Goal: Task Accomplishment & Management: Manage account settings

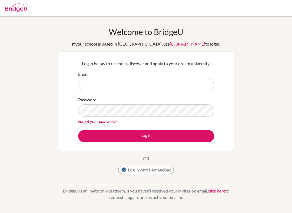
click at [90, 85] on input "Email" at bounding box center [146, 85] width 136 height 12
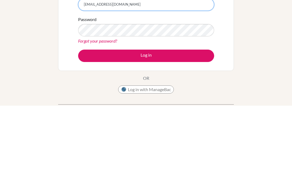
click at [92, 79] on input "[EMAIL_ADDRESS][DOMAIN_NAME]" at bounding box center [146, 85] width 136 height 12
click at [108, 79] on input "@[DOMAIN_NAME]" at bounding box center [146, 85] width 136 height 12
type input "@"
type input "[EMAIL_ADDRESS][DOMAIN_NAME]"
click at [94, 130] on button "Log in" at bounding box center [146, 136] width 136 height 12
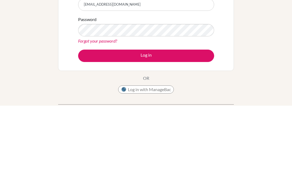
click at [90, 130] on button "Log in" at bounding box center [146, 136] width 136 height 12
click at [93, 130] on button "Log in" at bounding box center [146, 136] width 136 height 12
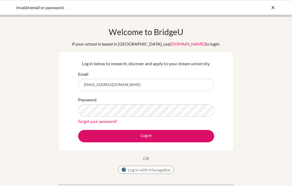
click at [97, 82] on input "[EMAIL_ADDRESS][DOMAIN_NAME]" at bounding box center [146, 85] width 136 height 12
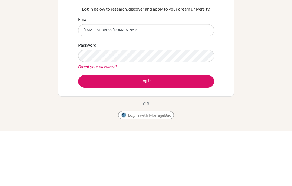
click at [117, 79] on input "[EMAIL_ADDRESS][DOMAIN_NAME]" at bounding box center [146, 85] width 136 height 12
click at [121, 79] on input "[EMAIL_ADDRESS][DOMAIN_NAME]" at bounding box center [146, 85] width 136 height 12
type input "e"
type input "jerry02100@rais.ac.th"
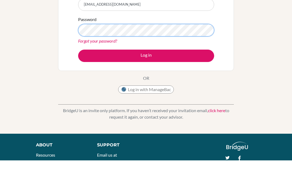
click at [146, 75] on button "Log in" at bounding box center [146, 81] width 136 height 12
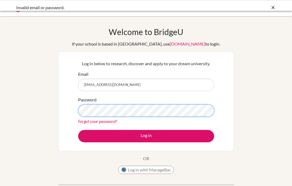
scroll to position [81, 0]
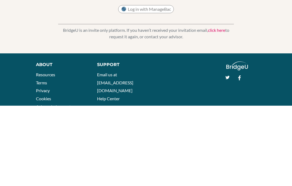
click at [146, 56] on button "Log in" at bounding box center [146, 56] width 136 height 12
